Goal: Task Accomplishment & Management: Complete application form

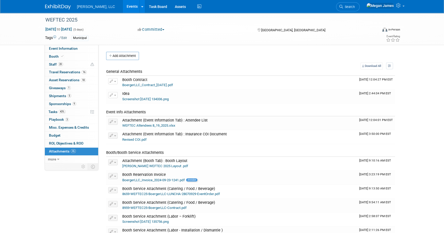
click at [123, 5] on link "Events" at bounding box center [132, 6] width 19 height 13
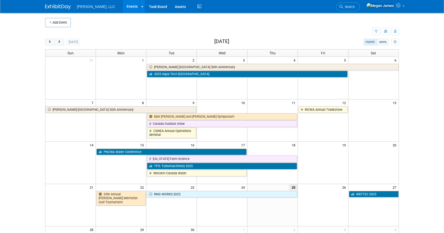
scroll to position [93, 0]
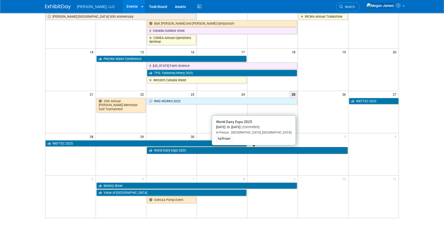
click at [199, 150] on link "World Dairy Expo 2025" at bounding box center [247, 150] width 201 height 7
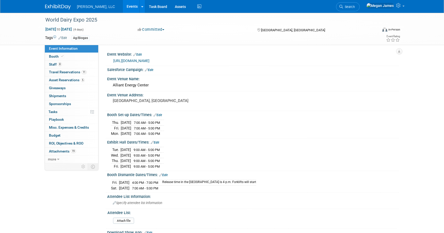
select select "Ag/Biogas"
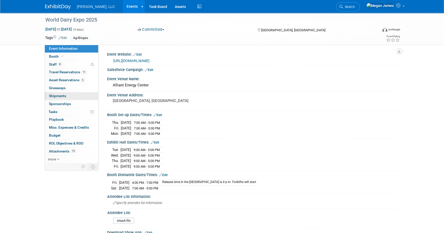
click at [90, 95] on link "0 Shipments 0" at bounding box center [71, 96] width 53 height 8
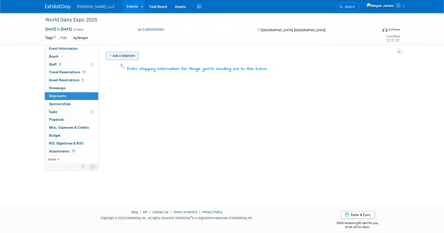
click at [133, 58] on link "Add a Shipment" at bounding box center [122, 56] width 32 height 8
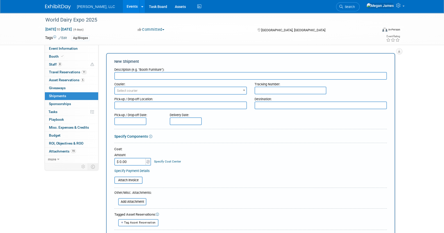
click at [125, 77] on input "text" at bounding box center [250, 76] width 273 height 8
type input "SHOWSITE SHIPMENT"
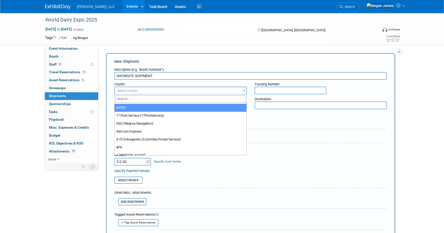
click at [128, 92] on span "Select courier" at bounding box center [127, 91] width 21 height 4
click at [127, 98] on input "search" at bounding box center [181, 98] width 130 height 7
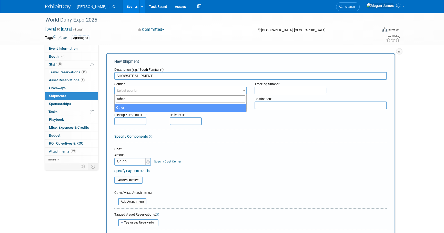
type input "other"
select select "1"
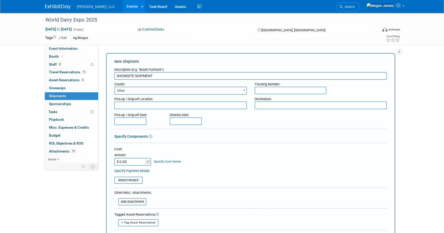
click at [280, 90] on input "text" at bounding box center [291, 91] width 72 height 8
paste input "1797217"
type input "1797217"
click at [146, 104] on textarea at bounding box center [180, 106] width 133 height 8
drag, startPoint x: 168, startPoint y: 105, endPoint x: 175, endPoint y: 105, distance: 6.4
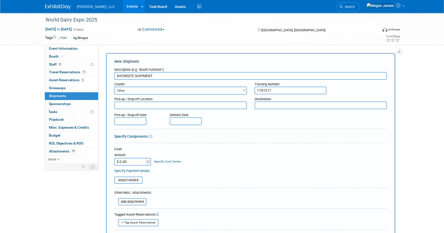
click at [168, 105] on textarea at bounding box center [180, 106] width 133 height 8
paste textarea "BOERGER 4280 norex drive CHASKA, MN 55318, US Phone: 612-435-7338 Contact: TYLER"
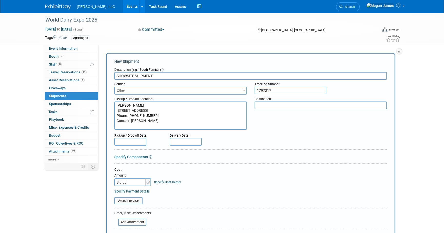
type textarea "BOERGER 4280 norex drive CHASKA, MN 55318, US Phone: 612-435-7338 Contact: TYLER"
click at [334, 107] on textarea at bounding box center [321, 106] width 133 height 8
paste textarea "World Dairy Expo ALLIANT ENERGY CENTER BOERGER Booth: 1713 N/A 1919 Alliant Ene…"
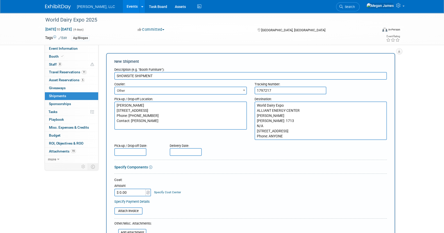
type textarea "World Dairy Expo ALLIANT ENERGY CENTER BOERGER Booth: 1713 N/A 1919 Alliant Ene…"
click at [130, 150] on input "text" at bounding box center [130, 152] width 32 height 8
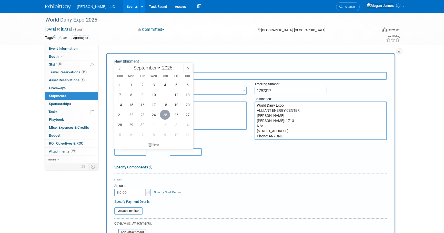
click at [164, 115] on span "25" at bounding box center [165, 115] width 10 height 10
type input "[DATE]"
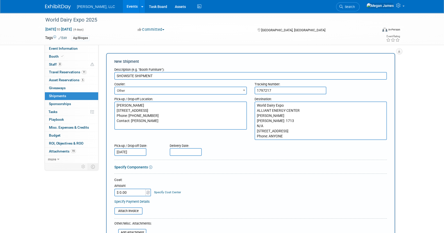
click at [185, 151] on input "text" at bounding box center [186, 152] width 32 height 8
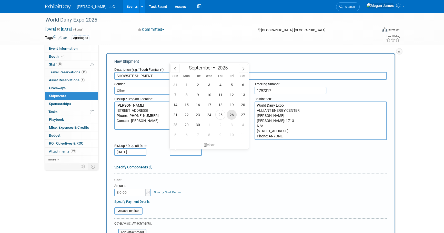
click at [230, 114] on span "26" at bounding box center [232, 115] width 10 height 10
type input "[DATE]"
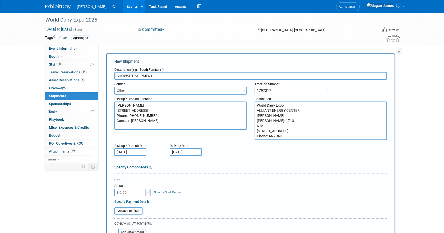
click at [290, 166] on div "Specify Components" at bounding box center [250, 167] width 273 height 5
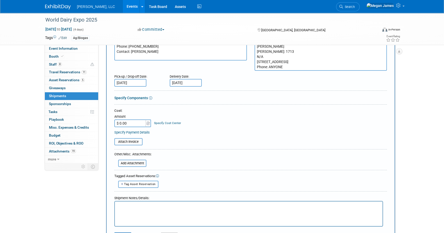
scroll to position [70, 0]
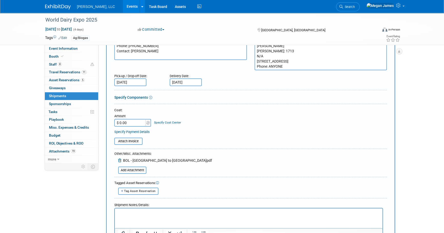
click at [146, 190] on span "Tag Asset Reservation" at bounding box center [140, 191] width 32 height 3
select select
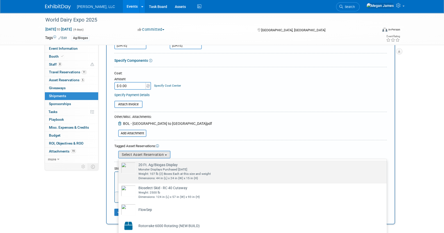
scroll to position [154, 0]
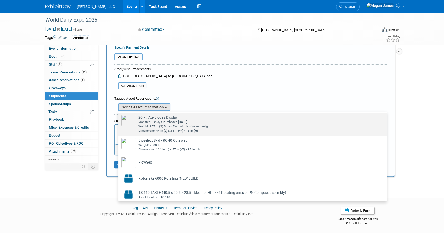
click at [169, 126] on div "Weight: 107 lb (2) Boxes Each at this size and weight" at bounding box center [257, 126] width 238 height 4
click at [119, 119] on input "20 Ft. Ag/Biogas Display Already tagged in this shipment Monster Displays Purch…" at bounding box center [117, 117] width 3 height 3
select select "1_15651977"
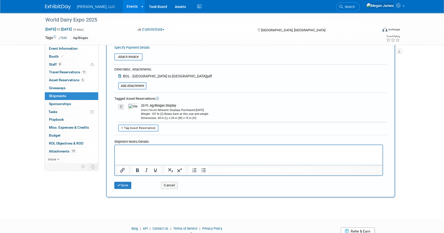
click at [135, 125] on button "Tag Asset Reservation" at bounding box center [138, 128] width 40 height 7
select select
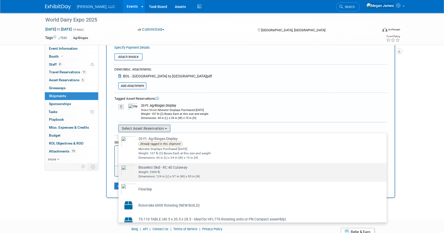
click at [166, 174] on div "Dimensions: 124 in (L) x 57 in (W) x 93 in (H)" at bounding box center [257, 176] width 238 height 4
click at [119, 169] on input "Bioselect Skid - RC 40 Cutaway Already tagged in this shipment Weight: 2500 lb …" at bounding box center [117, 167] width 3 height 3
select select "1_15650499"
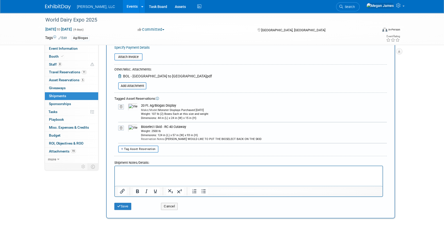
click at [147, 148] on span "Tag Asset Reservation" at bounding box center [140, 148] width 32 height 3
select select
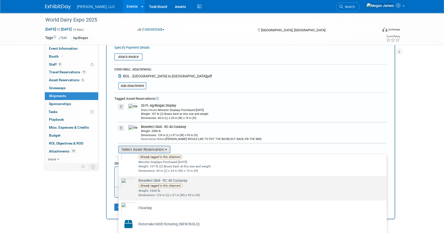
scroll to position [15, 0]
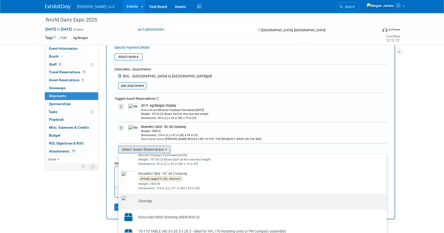
click at [177, 199] on td "FlowSep Already tagged in this shipment" at bounding box center [256, 200] width 241 height 11
click at [119, 199] on input "FlowSep Already tagged in this shipment" at bounding box center [117, 197] width 3 height 3
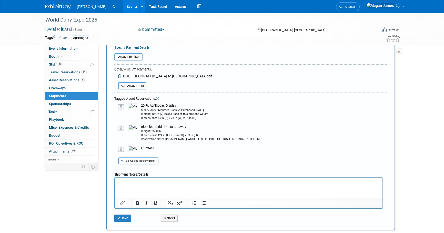
click at [152, 160] on span "Tag Asset Reservation" at bounding box center [140, 160] width 32 height 3
select select
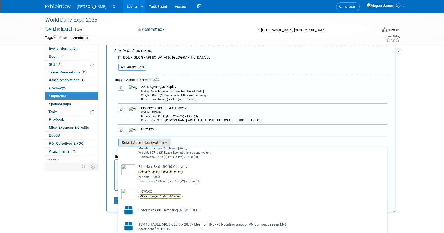
scroll to position [208, 0]
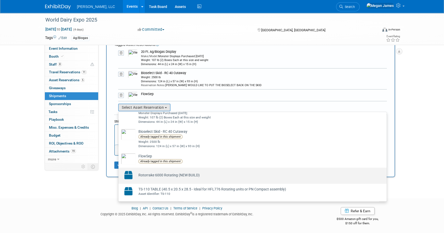
click at [205, 171] on td "Rotorrake 6000 Rotating (NEW BUILD) Already tagged in this shipment" at bounding box center [256, 175] width 241 height 11
click at [119, 171] on input "Rotorrake 6000 Rotating (NEW BUILD) Already tagged in this shipment" at bounding box center [117, 172] width 3 height 3
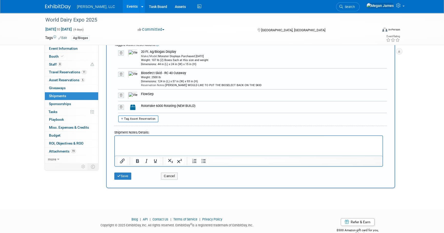
click at [153, 118] on span "Tag Asset Reservation" at bounding box center [140, 118] width 32 height 3
select select
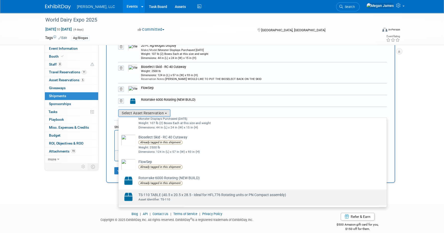
scroll to position [220, 0]
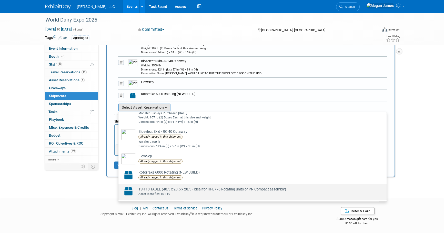
click at [218, 190] on td "TS-110 TABLE (40.5 x 20.5 x 28.5 - Ideal for HFL776 Rotating units or PN Compac…" at bounding box center [256, 191] width 241 height 11
click at [119, 190] on input "TS-110 TABLE (40.5 x 20.5 x 28.5 - Ideal for HFL776 Rotating units or PN Compac…" at bounding box center [117, 188] width 3 height 3
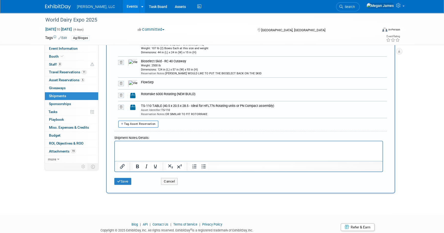
click at [178, 121] on div "Tag Asset Reservation <table style='display: inline-block; border-style:none;'>…" at bounding box center [250, 124] width 273 height 7
click at [124, 181] on button "Save" at bounding box center [122, 181] width 17 height 7
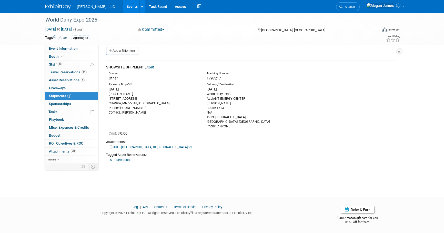
scroll to position [0, 0]
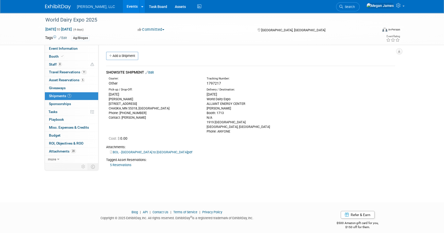
drag, startPoint x: 118, startPoint y: 55, endPoint x: 140, endPoint y: 71, distance: 27.1
click at [118, 55] on link "Add a Shipment" at bounding box center [122, 56] width 32 height 8
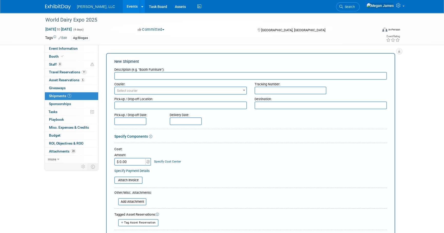
click at [133, 75] on input "text" at bounding box center [250, 76] width 273 height 8
type input "RETURN SHIPMENT"
click at [146, 89] on span "Select courier" at bounding box center [181, 90] width 132 height 7
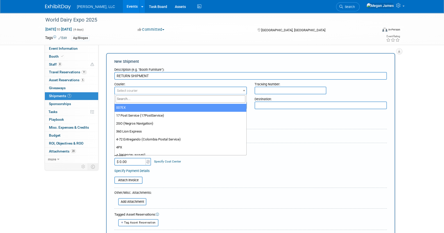
click at [140, 96] on input "search" at bounding box center [181, 98] width 130 height 7
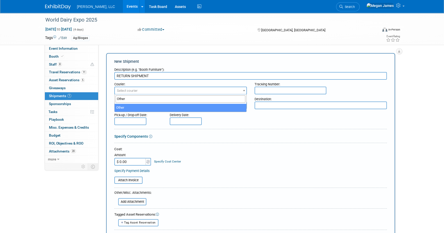
type input "Other"
select select "1"
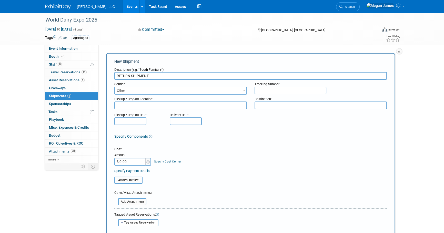
click at [313, 88] on input "text" at bounding box center [291, 91] width 72 height 8
paste input "1797223"
type input "1797223"
click at [128, 107] on textarea at bounding box center [180, 106] width 133 height 8
paste textarea "World Dairy Expo ALLIANT ENERGY CENTER BOERGER Booth: 1713 N/A 1919 Alliant Ene…"
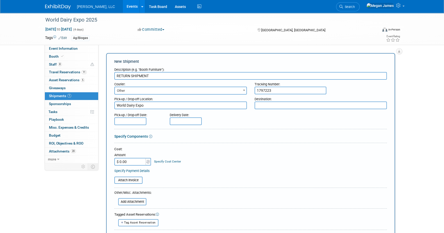
scroll to position [4, 0]
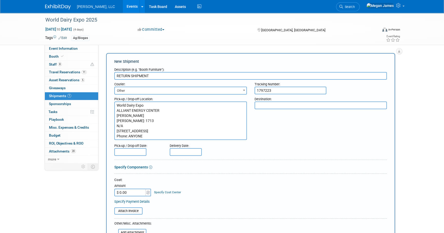
type textarea "World Dairy Expo ALLIANT ENERGY CENTER BOERGER Booth: 1713 N/A 1919 Alliant Ene…"
click at [295, 107] on textarea at bounding box center [321, 106] width 133 height 8
paste textarea "BOERGER 4280 NOREX DRIVE CHASKA, MN 55318, US Phone: 612-435-7338 Contact: TYLER"
type textarea "BOERGER 4280 NOREX DRIVE CHASKA, MN 55318, US Phone: 612-435-7338 Contact: TYLER"
click at [136, 148] on div "Pick-up / Drop-off Date:" at bounding box center [138, 144] width 48 height 7
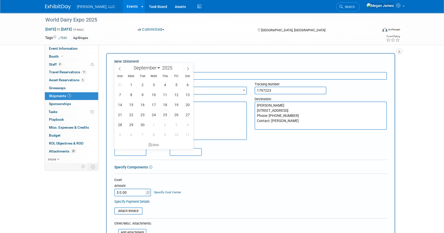
click at [137, 150] on input "text" at bounding box center [130, 152] width 32 height 8
click at [187, 124] on span "4" at bounding box center [188, 125] width 10 height 10
type input "[DATE]"
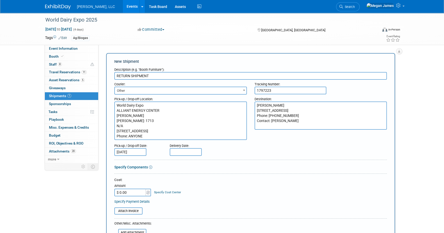
click at [192, 152] on input "text" at bounding box center [186, 152] width 32 height 8
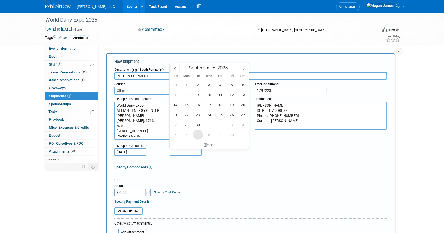
click at [199, 134] on span "7" at bounding box center [198, 135] width 10 height 10
type input "Oct 7, 2025"
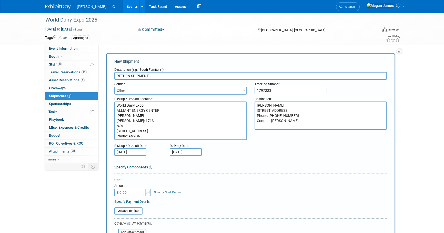
click at [259, 149] on div "Pick-up / Drop-off Date: Oct 4, 2025 Delivery Date: Oct 7, 2025" at bounding box center [251, 148] width 280 height 15
click at [196, 177] on form "Description (e.g. "Booth Furniture"): RETURN SHIPMENT Courier: 007EX 17 Post Se…" at bounding box center [250, 188] width 273 height 246
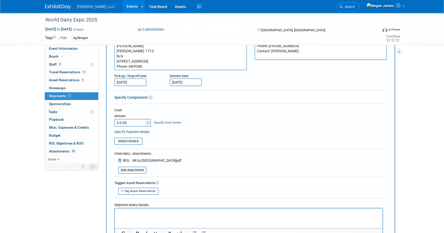
scroll to position [116, 0]
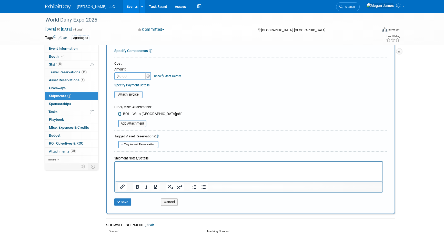
click at [142, 143] on span "Tag Asset Reservation" at bounding box center [140, 144] width 32 height 3
select select
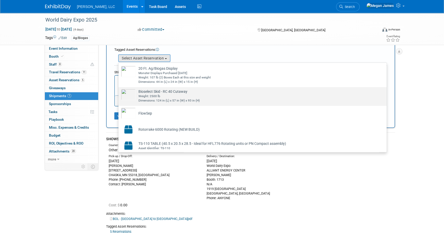
scroll to position [210, 0]
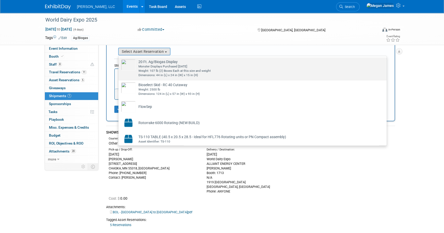
click at [187, 64] on div "Monster Displays Purchased January 2024" at bounding box center [257, 66] width 238 height 4
click at [119, 64] on input "20 Ft. Ag/Biogas Display Already tagged in this shipment Monster Displays Purch…" at bounding box center [117, 61] width 3 height 3
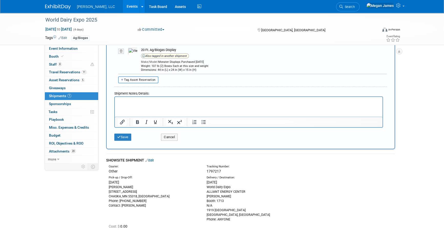
click at [141, 78] on span "Tag Asset Reservation" at bounding box center [140, 79] width 32 height 3
select select
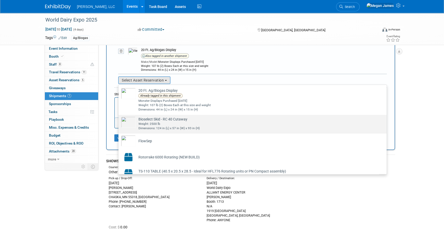
drag, startPoint x: 191, startPoint y: 125, endPoint x: 75, endPoint y: 0, distance: 170.1
click at [191, 126] on div "Dimensions: 124 in (L) x 57 in (W) x 93 in (H)" at bounding box center [257, 128] width 238 height 4
click at [119, 121] on input "Bioselect Skid - RC 40 Cutaway Already tagged in this shipment Weight: 2500 lb …" at bounding box center [117, 119] width 3 height 3
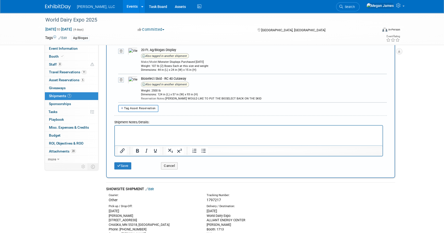
click at [146, 108] on span "Tag Asset Reservation" at bounding box center [140, 108] width 32 height 3
select select
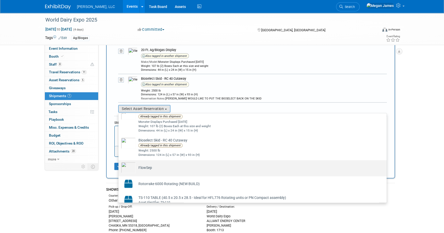
scroll to position [15, 0]
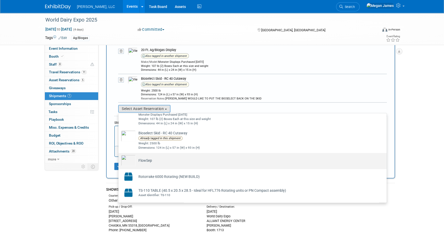
click at [172, 159] on td "FlowSep Already tagged in this shipment" at bounding box center [256, 160] width 241 height 11
click at [119, 159] on input "FlowSep Already tagged in this shipment" at bounding box center [117, 157] width 3 height 3
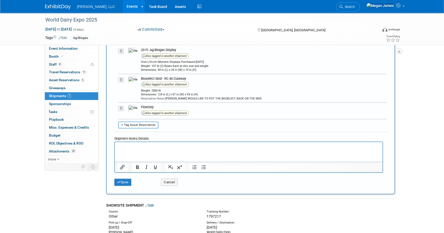
click at [149, 125] on span "Tag Asset Reservation" at bounding box center [140, 124] width 32 height 3
select select
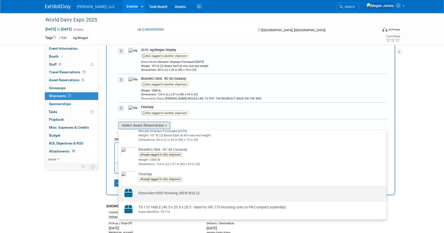
click at [202, 189] on td "Rotorrake 6000 Rotating (NEW BUILD) Already tagged in this shipment" at bounding box center [256, 192] width 241 height 11
click at [119, 189] on input "Rotorrake 6000 Rotating (NEW BUILD) Already tagged in this shipment" at bounding box center [117, 190] width 3 height 3
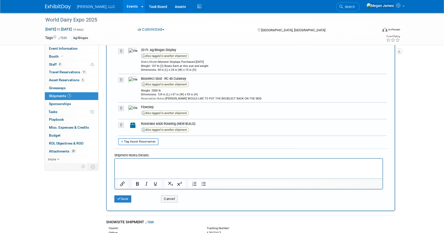
click at [151, 143] on button "Tag Asset Reservation" at bounding box center [138, 141] width 40 height 7
select select
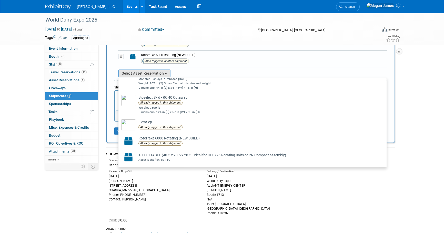
scroll to position [326, 0]
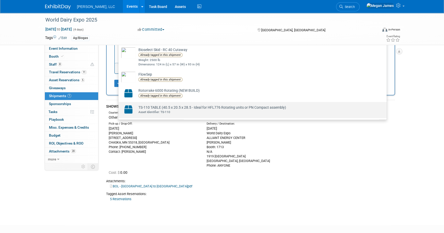
click at [197, 107] on td "TS-110 TABLE (40.5 x 20.5 x 28.5 - Ideal for HFL776 Rotating units or PN Compac…" at bounding box center [256, 109] width 241 height 11
click at [119, 107] on input "TS-110 TABLE (40.5 x 20.5 x 28.5 - Ideal for HFL776 Rotating units or PN Compac…" at bounding box center [117, 106] width 3 height 3
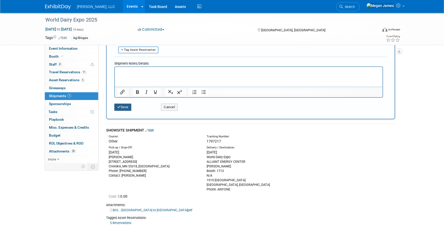
drag, startPoint x: 128, startPoint y: 103, endPoint x: 158, endPoint y: 107, distance: 30.5
click at [128, 104] on button "Save" at bounding box center [122, 107] width 17 height 7
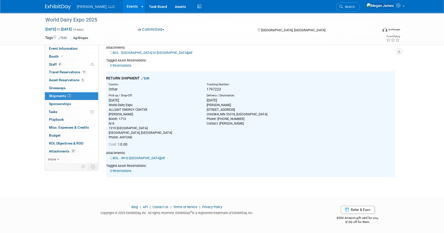
scroll to position [0, 0]
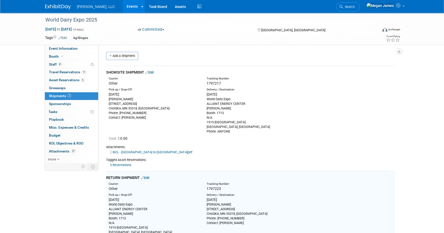
click at [419, 134] on div "World Dairy Expo 2025 Sep 30, 2025 to Oct 3, 2025 (4 days) Sep 30, 2025 to Oct …" at bounding box center [222, 150] width 444 height 275
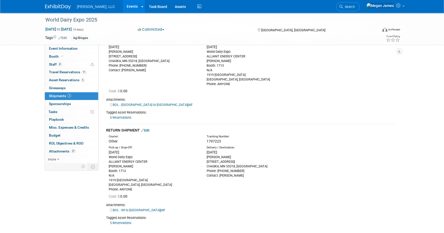
scroll to position [100, 0]
